Goal: Find specific page/section: Find specific page/section

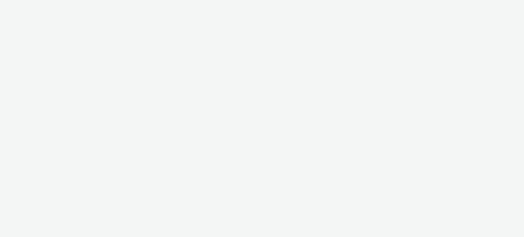
select select "47c37c18-910e-43a3-bb91-a2beb2847406"
select select "b1b940d3-d05b-48b5-821e-f328c33b988b"
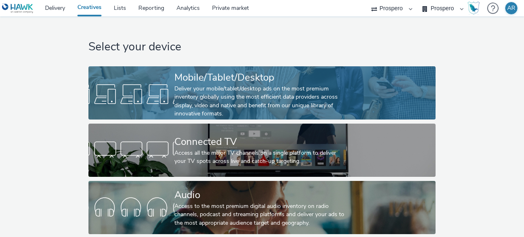
click at [251, 104] on div "Deliver your mobile/tablet/desktop ads on the most premium inventory globally u…" at bounding box center [260, 102] width 172 height 34
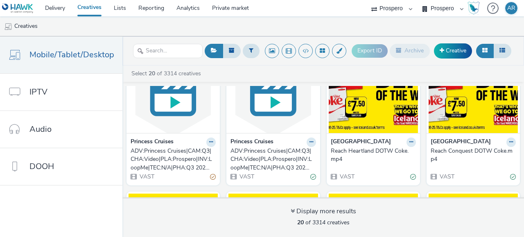
scroll to position [205, 0]
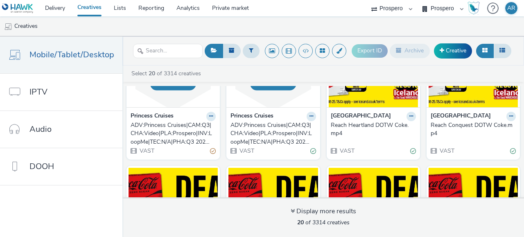
click at [334, 124] on div "Reach Heartland DOTW Coke.mp4" at bounding box center [372, 129] width 82 height 17
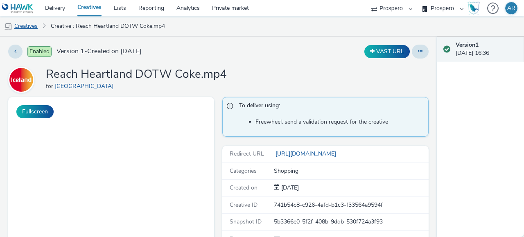
click at [24, 22] on link "Creatives" at bounding box center [21, 26] width 42 height 20
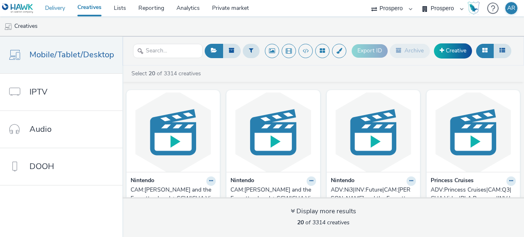
click at [66, 12] on link "Delivery" at bounding box center [55, 8] width 32 height 16
